Goal: Task Accomplishment & Management: Complete application form

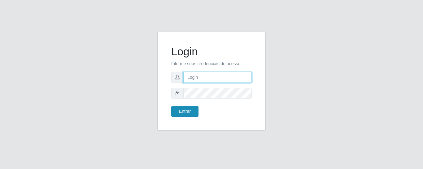
type input "precobom@[PERSON_NAME]"
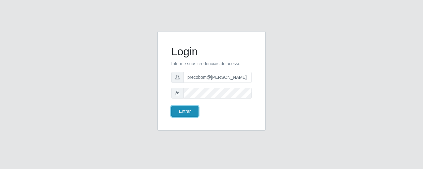
click at [185, 110] on button "Entrar" at bounding box center [184, 111] width 27 height 11
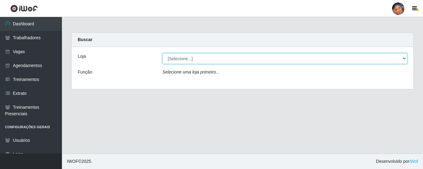
click at [213, 63] on select "[Selecione...] Supermercado Preço Bom" at bounding box center [285, 58] width 245 height 11
select select "169"
click at [163, 53] on select "[Selecione...] Supermercado Preço Bom" at bounding box center [285, 58] width 245 height 11
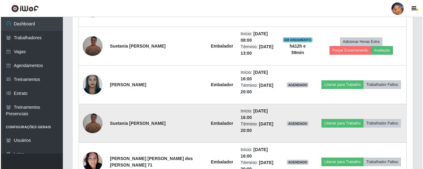
scroll to position [333, 0]
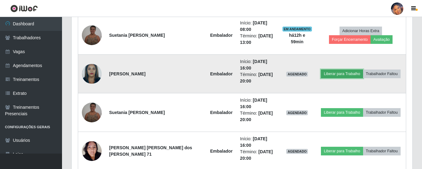
click at [325, 77] on button "Liberar para Trabalho" at bounding box center [342, 74] width 42 height 9
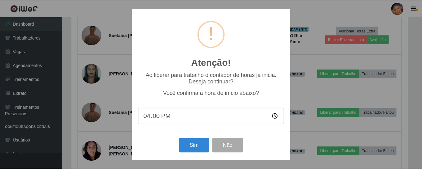
scroll to position [129, 337]
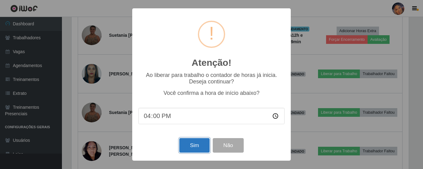
click at [205, 152] on button "Sim" at bounding box center [194, 145] width 30 height 15
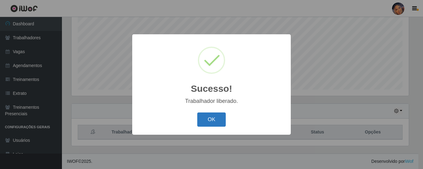
click at [220, 116] on button "OK" at bounding box center [211, 120] width 29 height 15
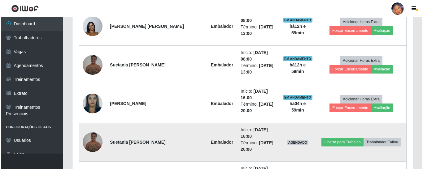
scroll to position [318, 0]
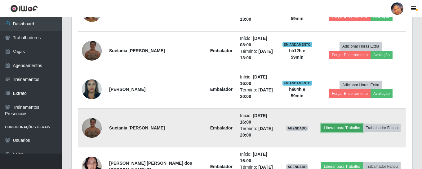
click at [334, 129] on button "Liberar para Trabalho" at bounding box center [342, 128] width 42 height 9
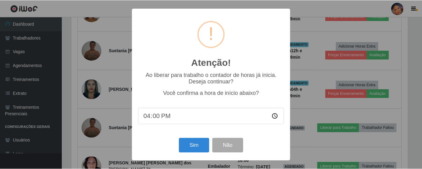
scroll to position [129, 337]
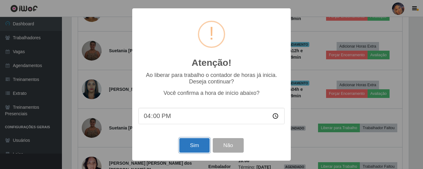
click at [185, 147] on button "Sim" at bounding box center [194, 145] width 30 height 15
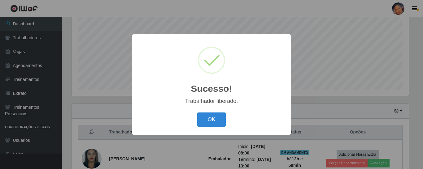
click at [221, 124] on button "OK" at bounding box center [211, 120] width 29 height 15
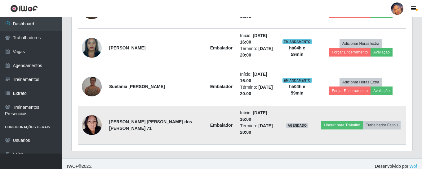
scroll to position [364, 0]
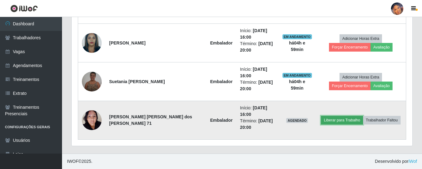
drag, startPoint x: 331, startPoint y: 122, endPoint x: 327, endPoint y: 122, distance: 3.7
click at [327, 122] on button "Liberar para Trabalho" at bounding box center [342, 120] width 42 height 9
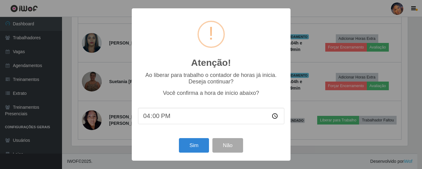
scroll to position [129, 337]
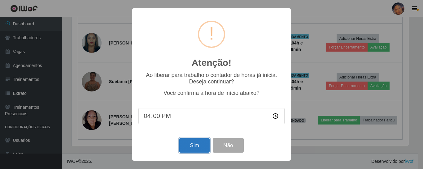
click at [199, 148] on button "Sim" at bounding box center [194, 145] width 30 height 15
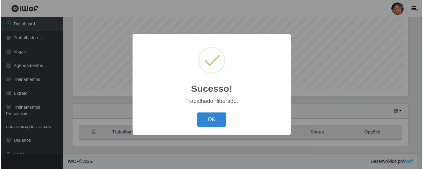
scroll to position [0, 0]
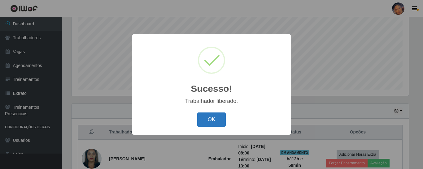
click at [216, 119] on button "OK" at bounding box center [211, 120] width 29 height 15
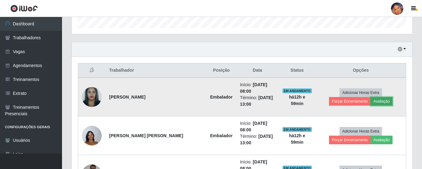
click at [370, 105] on button "Avaliação" at bounding box center [381, 101] width 22 height 9
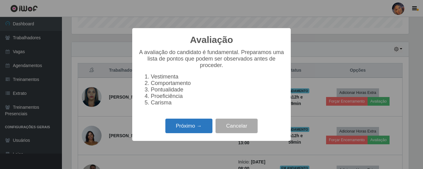
click at [191, 130] on button "Próximo →" at bounding box center [188, 126] width 47 height 15
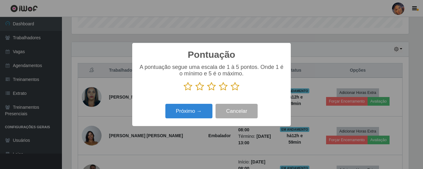
drag, startPoint x: 237, startPoint y: 85, endPoint x: 226, endPoint y: 89, distance: 12.0
click at [236, 86] on icon at bounding box center [235, 86] width 9 height 9
click at [231, 91] on input "radio" at bounding box center [231, 91] width 0 height 0
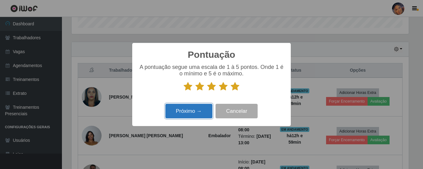
click at [199, 113] on button "Próximo →" at bounding box center [188, 111] width 47 height 15
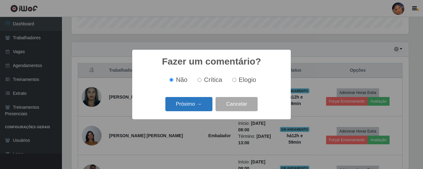
click at [199, 106] on button "Próximo →" at bounding box center [188, 104] width 47 height 15
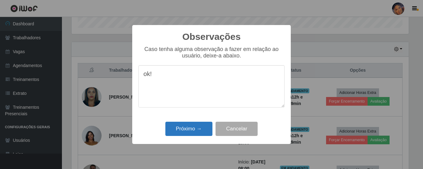
type textarea "ok!"
drag, startPoint x: 176, startPoint y: 133, endPoint x: 200, endPoint y: 130, distance: 24.0
click at [176, 133] on button "Próximo →" at bounding box center [188, 129] width 47 height 15
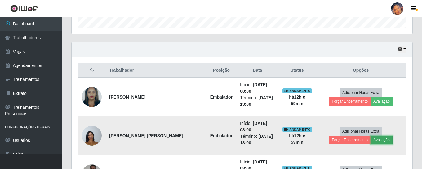
click at [370, 143] on button "Avaliação" at bounding box center [381, 140] width 22 height 9
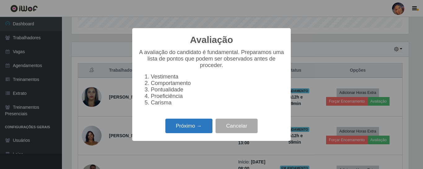
click at [198, 130] on button "Próximo →" at bounding box center [188, 126] width 47 height 15
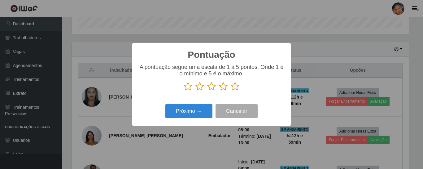
click at [231, 90] on icon at bounding box center [235, 86] width 9 height 9
click at [231, 91] on input "radio" at bounding box center [231, 91] width 0 height 0
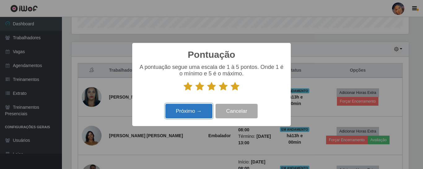
click at [196, 112] on button "Próximo →" at bounding box center [188, 111] width 47 height 15
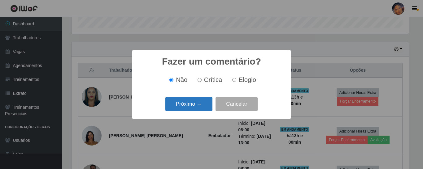
click at [196, 108] on button "Próximo →" at bounding box center [188, 104] width 47 height 15
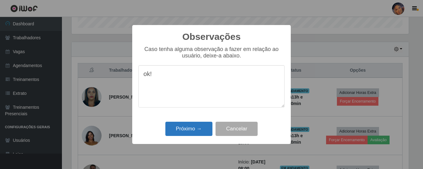
type textarea "ok!"
drag, startPoint x: 199, startPoint y: 130, endPoint x: 198, endPoint y: 127, distance: 3.2
click at [198, 130] on button "Próximo →" at bounding box center [188, 129] width 47 height 15
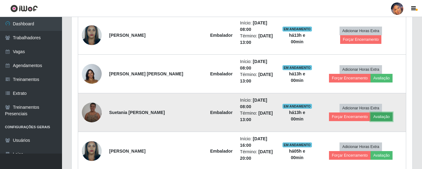
click at [370, 119] on button "Avaliação" at bounding box center [381, 117] width 22 height 9
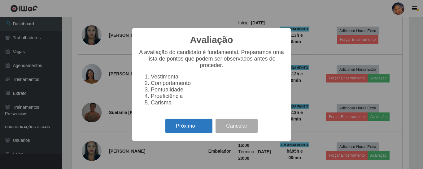
drag, startPoint x: 192, startPoint y: 131, endPoint x: 191, endPoint y: 128, distance: 3.7
click at [191, 128] on button "Próximo →" at bounding box center [188, 126] width 47 height 15
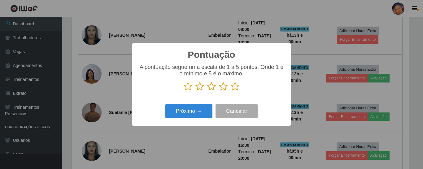
drag, startPoint x: 235, startPoint y: 90, endPoint x: 229, endPoint y: 92, distance: 6.0
click at [235, 90] on icon at bounding box center [235, 86] width 9 height 9
click at [231, 91] on input "radio" at bounding box center [231, 91] width 0 height 0
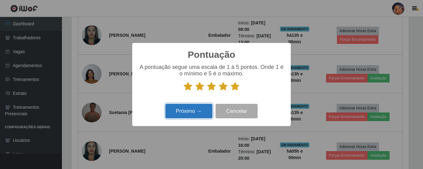
click at [203, 117] on button "Próximo →" at bounding box center [188, 111] width 47 height 15
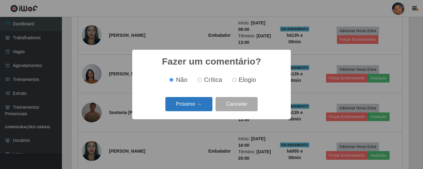
click at [200, 110] on button "Próximo →" at bounding box center [188, 104] width 47 height 15
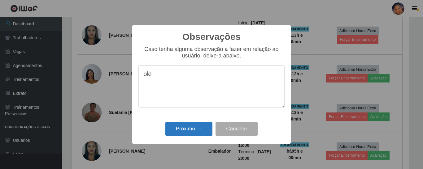
type textarea "ok!"
drag, startPoint x: 198, startPoint y: 136, endPoint x: 196, endPoint y: 132, distance: 4.7
click at [198, 136] on button "Próximo →" at bounding box center [188, 129] width 47 height 15
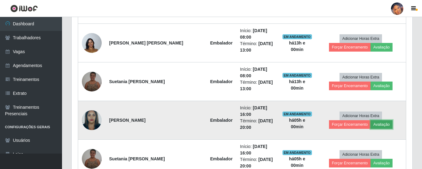
click at [370, 127] on button "Avaliação" at bounding box center [381, 125] width 22 height 9
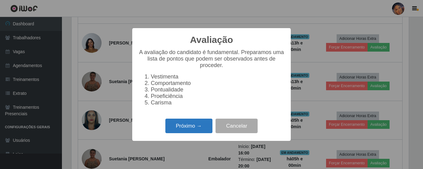
click at [197, 126] on button "Próximo →" at bounding box center [188, 126] width 47 height 15
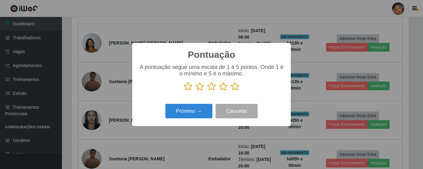
click at [234, 91] on icon at bounding box center [235, 86] width 9 height 9
click at [231, 91] on input "radio" at bounding box center [231, 91] width 0 height 0
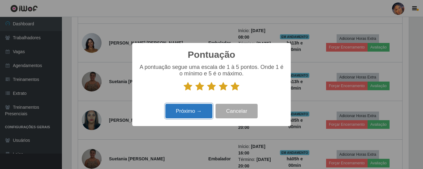
click at [182, 116] on button "Próximo →" at bounding box center [188, 111] width 47 height 15
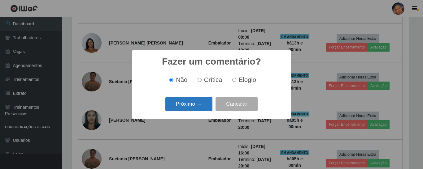
click at [182, 105] on button "Próximo →" at bounding box center [188, 104] width 47 height 15
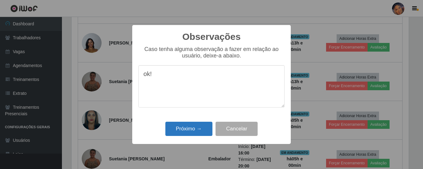
type textarea "ok!"
click at [207, 132] on button "Próximo →" at bounding box center [188, 129] width 47 height 15
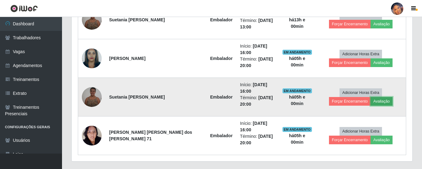
click at [370, 104] on button "Avaliação" at bounding box center [381, 101] width 22 height 9
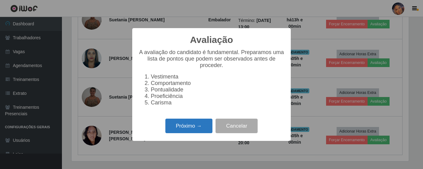
click at [192, 132] on button "Próximo →" at bounding box center [188, 126] width 47 height 15
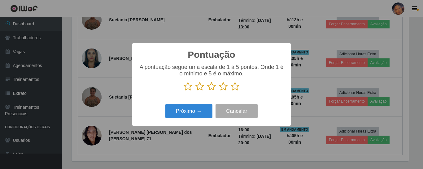
drag, startPoint x: 236, startPoint y: 88, endPoint x: 227, endPoint y: 93, distance: 10.7
click at [236, 88] on icon at bounding box center [235, 86] width 9 height 9
click at [231, 91] on input "radio" at bounding box center [231, 91] width 0 height 0
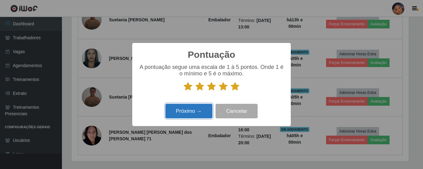
click at [199, 114] on button "Próximo →" at bounding box center [188, 111] width 47 height 15
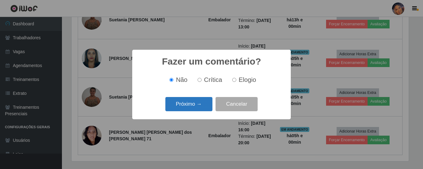
click at [199, 110] on button "Próximo →" at bounding box center [188, 104] width 47 height 15
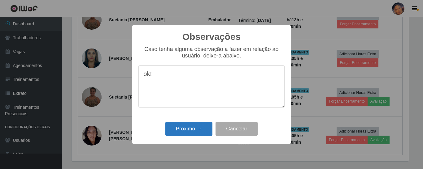
type textarea "ok!"
click at [173, 133] on button "Próximo →" at bounding box center [188, 129] width 47 height 15
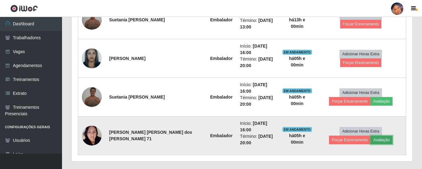
click at [370, 141] on button "Avaliação" at bounding box center [381, 140] width 22 height 9
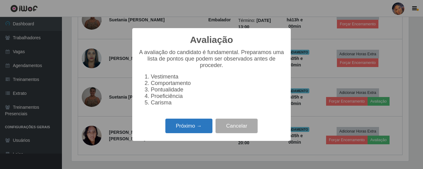
click at [192, 129] on button "Próximo →" at bounding box center [188, 126] width 47 height 15
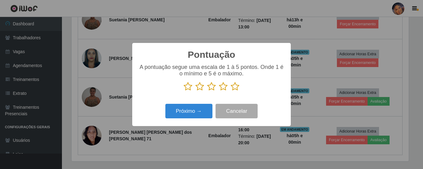
click at [236, 90] on icon at bounding box center [235, 86] width 9 height 9
click at [231, 91] on input "radio" at bounding box center [231, 91] width 0 height 0
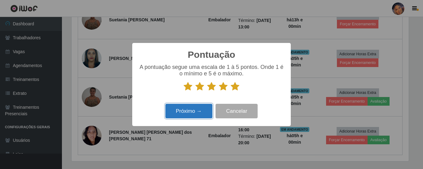
click at [197, 115] on button "Próximo →" at bounding box center [188, 111] width 47 height 15
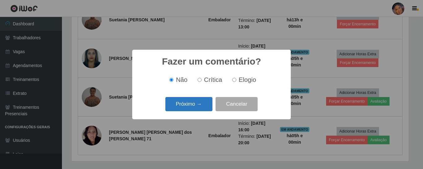
click at [196, 110] on button "Próximo →" at bounding box center [188, 104] width 47 height 15
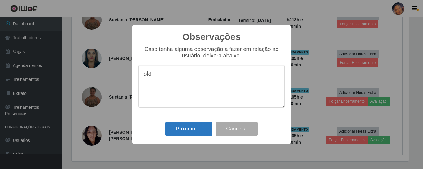
type textarea "ok!"
click at [189, 132] on button "Próximo →" at bounding box center [188, 129] width 47 height 15
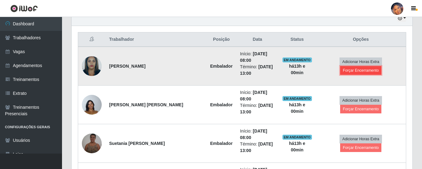
click at [381, 67] on button "Forçar Encerramento" at bounding box center [361, 70] width 42 height 9
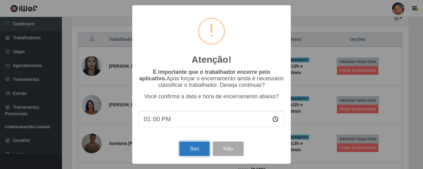
click at [197, 147] on button "Sim" at bounding box center [194, 149] width 30 height 15
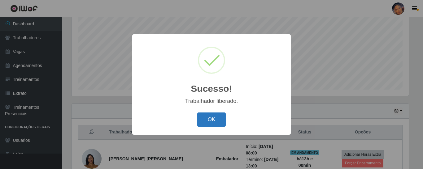
click at [205, 122] on button "OK" at bounding box center [211, 120] width 29 height 15
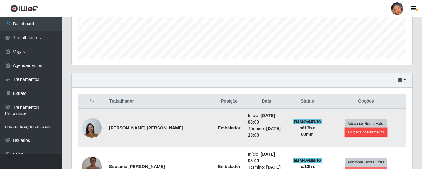
click at [346, 133] on button "Forçar Encerramento" at bounding box center [366, 132] width 42 height 9
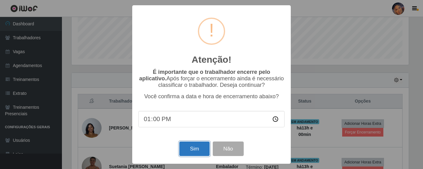
click at [195, 153] on button "Sim" at bounding box center [194, 149] width 30 height 15
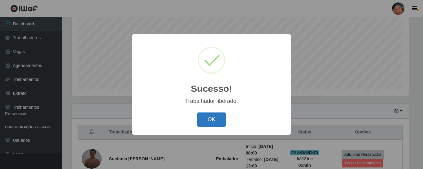
click at [220, 116] on button "OK" at bounding box center [211, 120] width 29 height 15
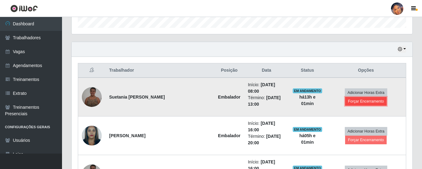
click at [361, 101] on button "Forçar Encerramento" at bounding box center [366, 101] width 42 height 9
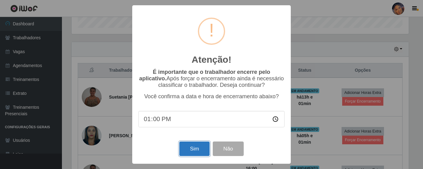
click at [194, 153] on button "Sim" at bounding box center [194, 149] width 30 height 15
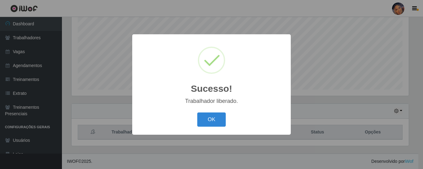
drag, startPoint x: 209, startPoint y: 121, endPoint x: 262, endPoint y: 112, distance: 54.4
click at [210, 121] on button "OK" at bounding box center [211, 120] width 29 height 15
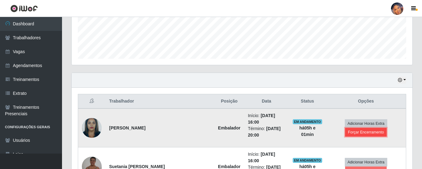
click at [350, 133] on button "Forçar Encerramento" at bounding box center [366, 132] width 42 height 9
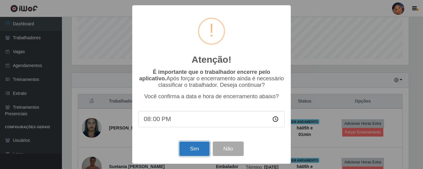
click at [197, 147] on button "Sim" at bounding box center [194, 149] width 30 height 15
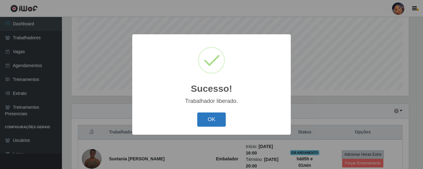
click at [204, 122] on button "OK" at bounding box center [211, 120] width 29 height 15
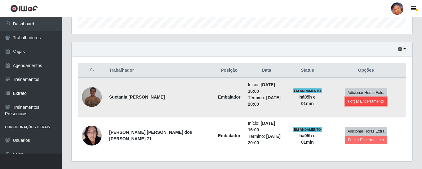
click at [345, 98] on button "Forçar Encerramento" at bounding box center [366, 101] width 42 height 9
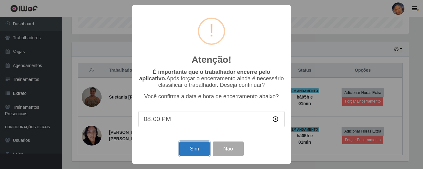
click at [188, 150] on button "Sim" at bounding box center [194, 149] width 30 height 15
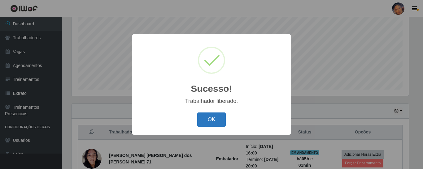
click at [212, 120] on button "OK" at bounding box center [211, 120] width 29 height 15
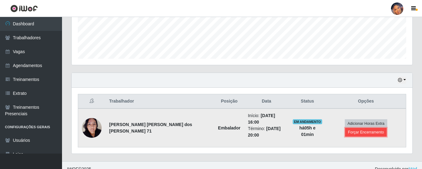
click at [355, 132] on button "Forçar Encerramento" at bounding box center [366, 132] width 42 height 9
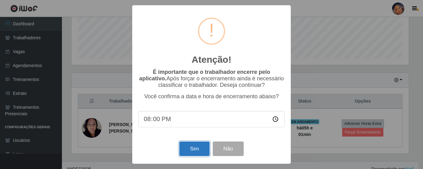
click at [194, 155] on button "Sim" at bounding box center [194, 149] width 30 height 15
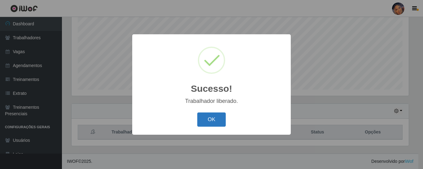
drag, startPoint x: 217, startPoint y: 120, endPoint x: 216, endPoint y: 113, distance: 6.3
click at [214, 118] on button "OK" at bounding box center [211, 120] width 29 height 15
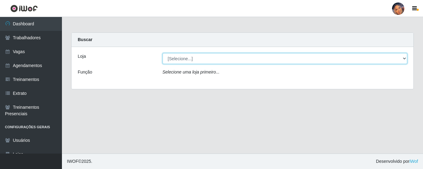
click at [195, 60] on select "[Selecione...] Supermercado Preço Bom" at bounding box center [285, 58] width 245 height 11
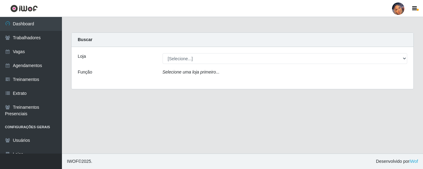
click at [188, 81] on div "Loja [Selecione...] Supermercado Preço Bom Função Selecione uma loja primeiro..." at bounding box center [243, 68] width 342 height 42
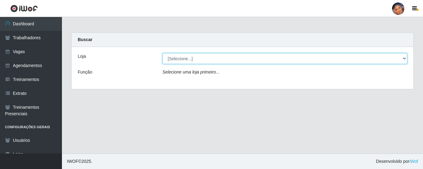
click at [180, 60] on select "[Selecione...] Supermercado Preço Bom" at bounding box center [285, 58] width 245 height 11
select select "169"
click at [163, 53] on select "[Selecione...] Supermercado Preço Bom" at bounding box center [285, 58] width 245 height 11
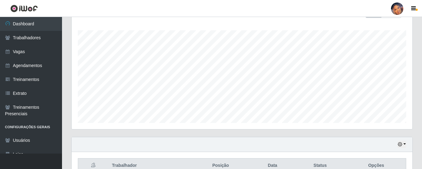
scroll to position [132, 0]
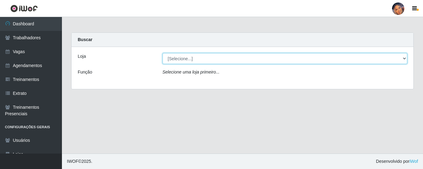
click at [246, 61] on select "[Selecione...] Supermercado Preço Bom" at bounding box center [285, 58] width 245 height 11
select select "169"
click at [163, 53] on select "[Selecione...] Supermercado Preço Bom" at bounding box center [285, 58] width 245 height 11
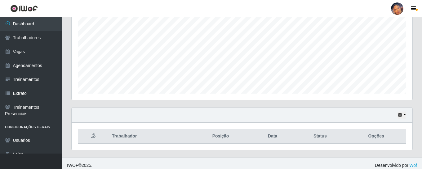
scroll to position [132, 0]
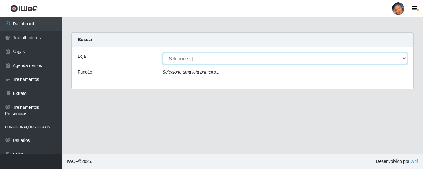
click at [248, 59] on select "[Selecione...] Supermercado Preço Bom" at bounding box center [285, 58] width 245 height 11
select select "169"
click at [163, 53] on select "[Selecione...] Supermercado Preço Bom" at bounding box center [285, 58] width 245 height 11
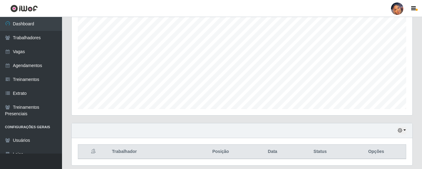
scroll to position [132, 0]
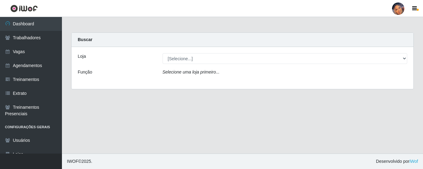
click at [217, 58] on select "[Selecione...] Supermercado Preço Bom" at bounding box center [285, 58] width 245 height 11
select select "169"
click at [163, 53] on select "[Selecione...] Supermercado Preço Bom" at bounding box center [285, 58] width 245 height 11
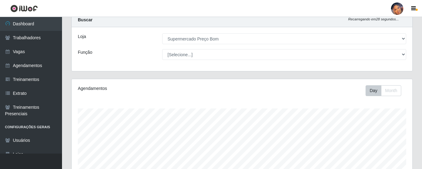
scroll to position [132, 0]
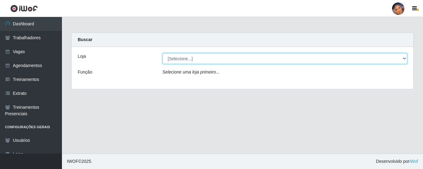
drag, startPoint x: 224, startPoint y: 58, endPoint x: 223, endPoint y: 62, distance: 4.4
click at [224, 58] on select "[Selecione...] Supermercado Preço Bom" at bounding box center [285, 58] width 245 height 11
select select "169"
click at [163, 53] on select "[Selecione...] Supermercado Preço Bom" at bounding box center [285, 58] width 245 height 11
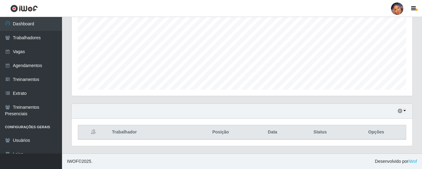
scroll to position [22, 0]
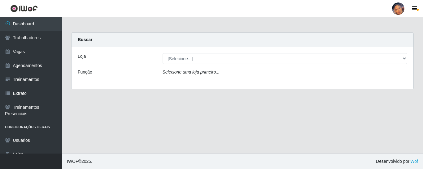
click at [232, 56] on select "[Selecione...] Supermercado Preço Bom" at bounding box center [285, 58] width 245 height 11
select select "169"
click at [163, 53] on select "[Selecione...] Supermercado Preço Bom" at bounding box center [285, 58] width 245 height 11
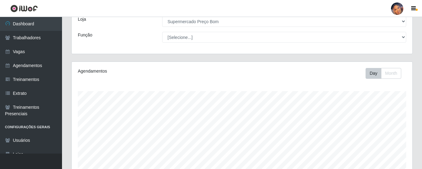
scroll to position [132, 0]
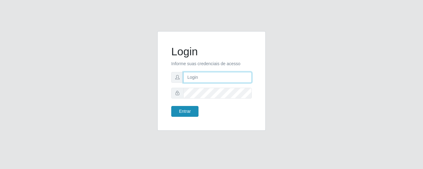
type input "precobom@rejane"
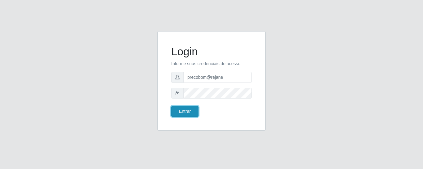
click at [178, 109] on button "Entrar" at bounding box center [184, 111] width 27 height 11
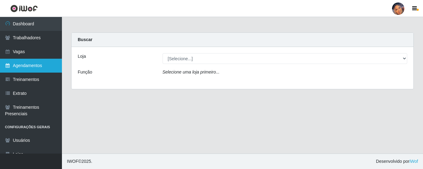
click at [37, 63] on link "Agendamentos" at bounding box center [31, 66] width 62 height 14
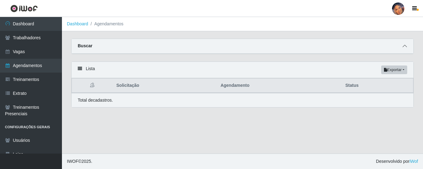
click at [406, 46] on icon at bounding box center [405, 46] width 4 height 4
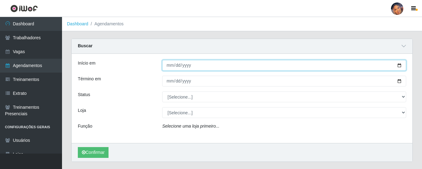
click at [397, 65] on input "Início em" at bounding box center [284, 65] width 244 height 11
type input "[DATE]"
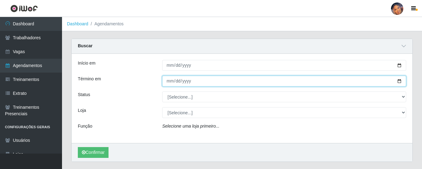
click at [398, 86] on input "Término em" at bounding box center [284, 81] width 244 height 11
click at [398, 82] on input "Término em" at bounding box center [284, 81] width 244 height 11
type input "[DATE]"
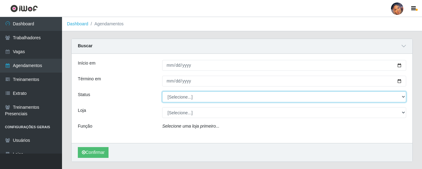
click at [194, 98] on select "[Selecione...] AGENDADO AGUARDANDO LIBERAR EM ANDAMENTO EM REVISÃO FINALIZADO C…" at bounding box center [284, 97] width 244 height 11
select select "AGENDADO"
click at [162, 92] on select "[Selecione...] AGENDADO AGUARDANDO LIBERAR EM ANDAMENTO EM REVISÃO FINALIZADO C…" at bounding box center [284, 97] width 244 height 11
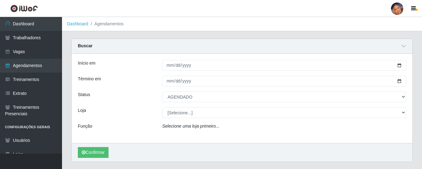
click at [187, 119] on div "Início em 2025-08-17 Término em 2025-08-17 Status [Selecione...] AGENDADO AGUAR…" at bounding box center [242, 99] width 340 height 90
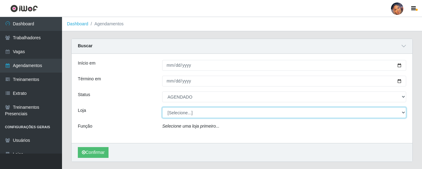
click at [189, 117] on select "[Selecione...] Supermercado Preço Bom" at bounding box center [284, 113] width 244 height 11
select select "169"
click at [162, 108] on select "[Selecione...] Supermercado Preço Bom" at bounding box center [284, 113] width 244 height 11
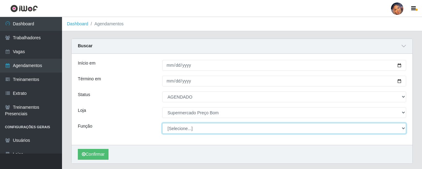
drag, startPoint x: 189, startPoint y: 118, endPoint x: 189, endPoint y: 131, distance: 12.7
click at [189, 131] on select "[Selecione...] ASG ASG + ASG ++ Balconista Balconista + Balconista ++ Embalador…" at bounding box center [284, 128] width 244 height 11
select select "22"
click at [162, 124] on select "[Selecione...] ASG ASG + ASG ++ Balconista Balconista + Balconista ++ Embalador…" at bounding box center [284, 128] width 244 height 11
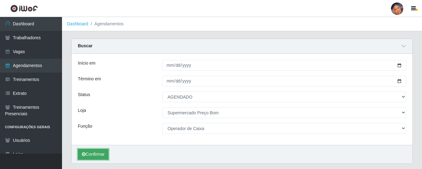
click at [96, 153] on button "Confirmar" at bounding box center [93, 154] width 31 height 11
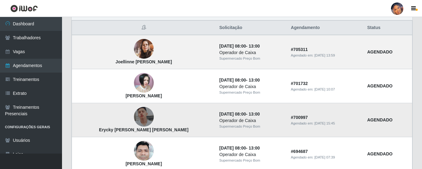
scroll to position [182, 0]
